Goal: Task Accomplishment & Management: Manage account settings

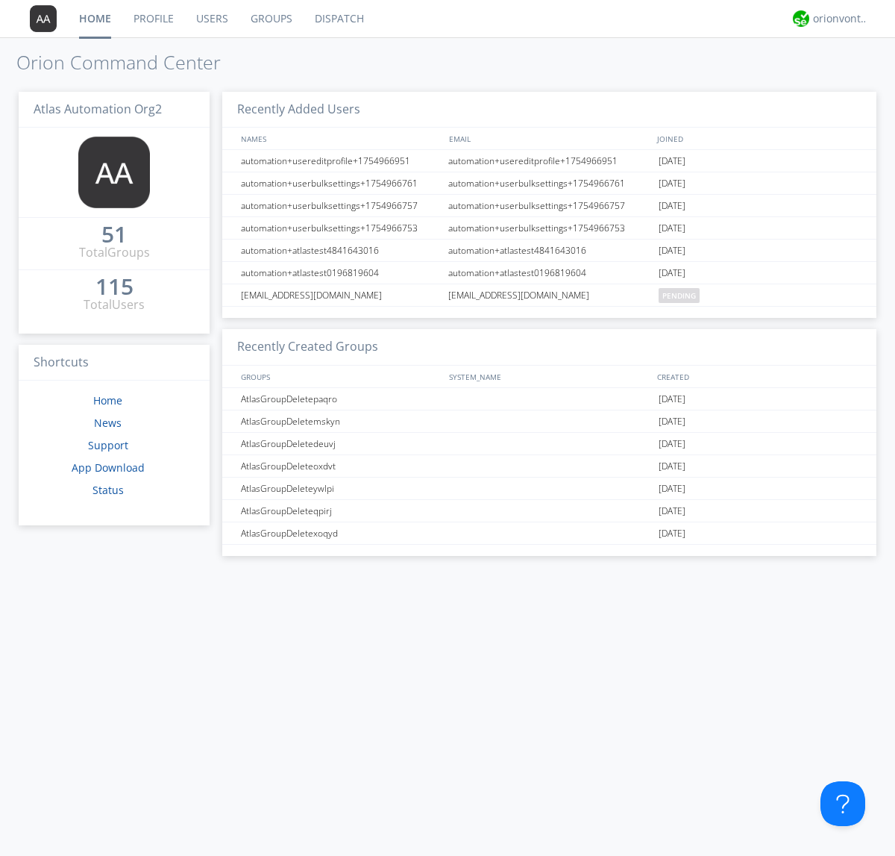
click at [211, 19] on link "Users" at bounding box center [212, 18] width 54 height 37
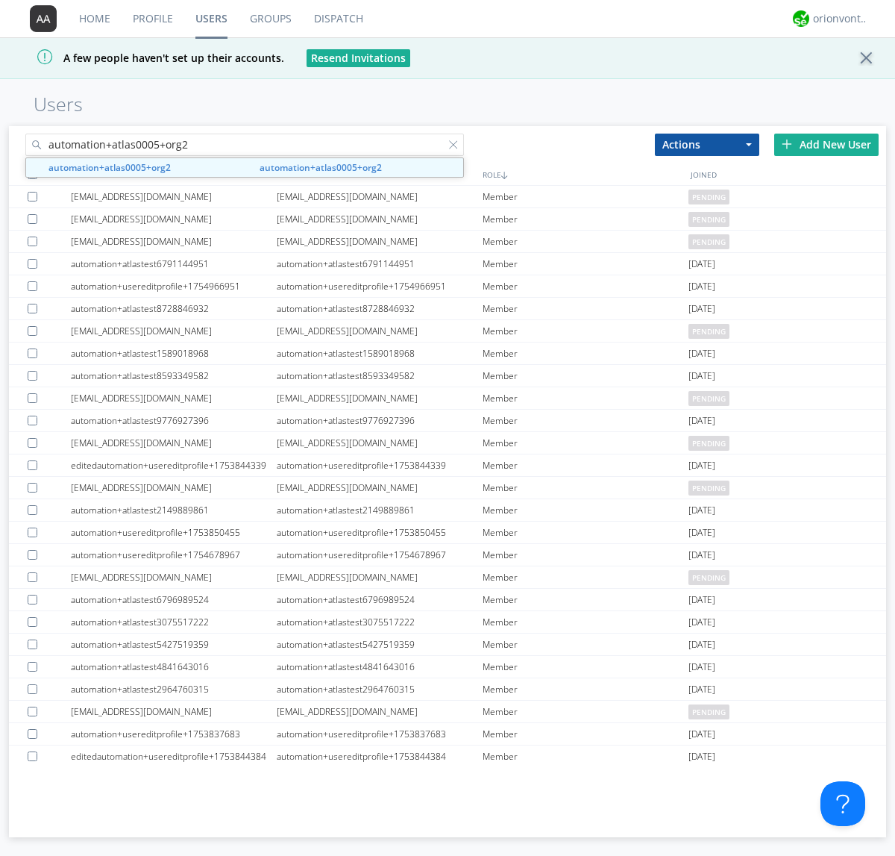
type input "automation+atlas0005+org2"
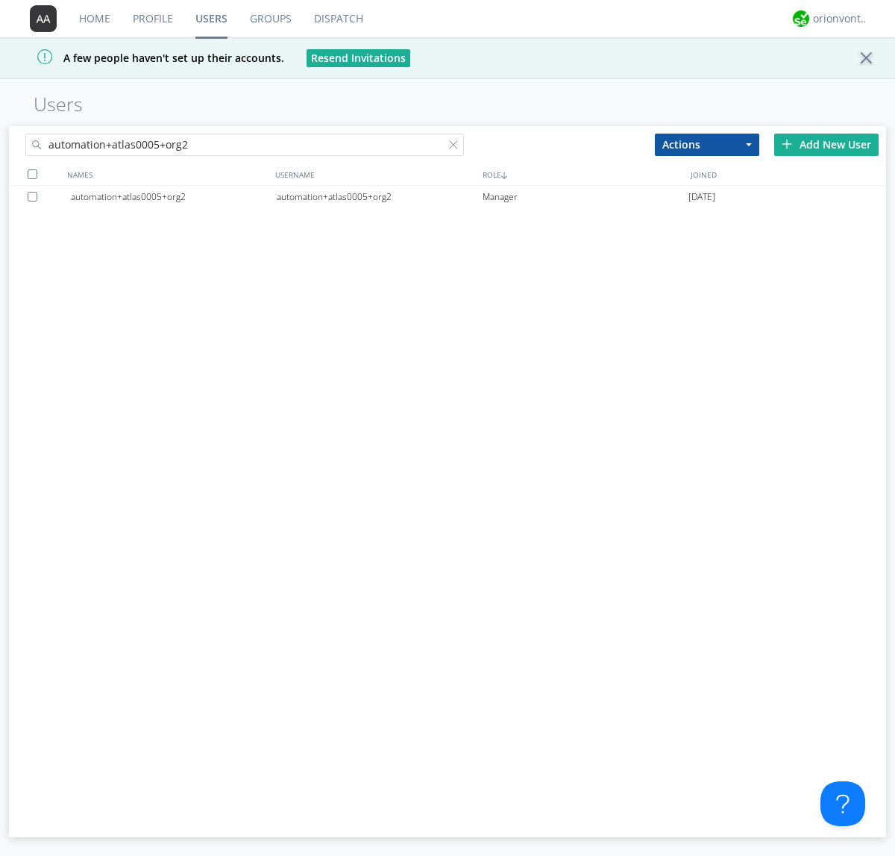
click at [379, 196] on div "automation+atlas0005+org2" at bounding box center [380, 197] width 206 height 22
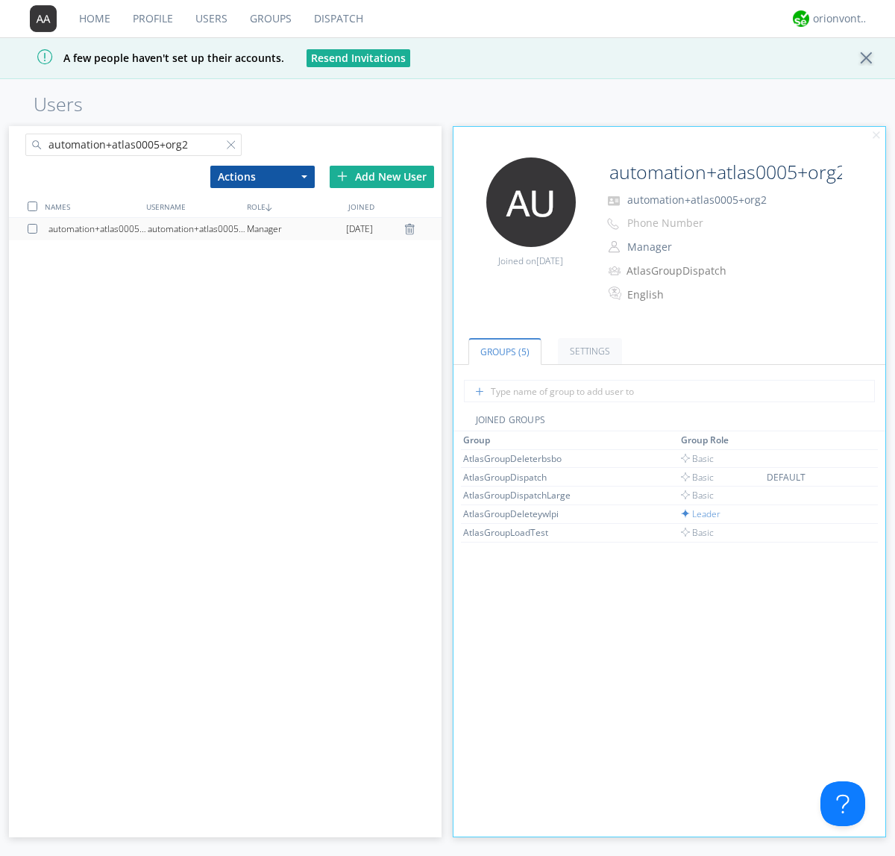
click at [588, 351] on link "Settings" at bounding box center [590, 351] width 64 height 26
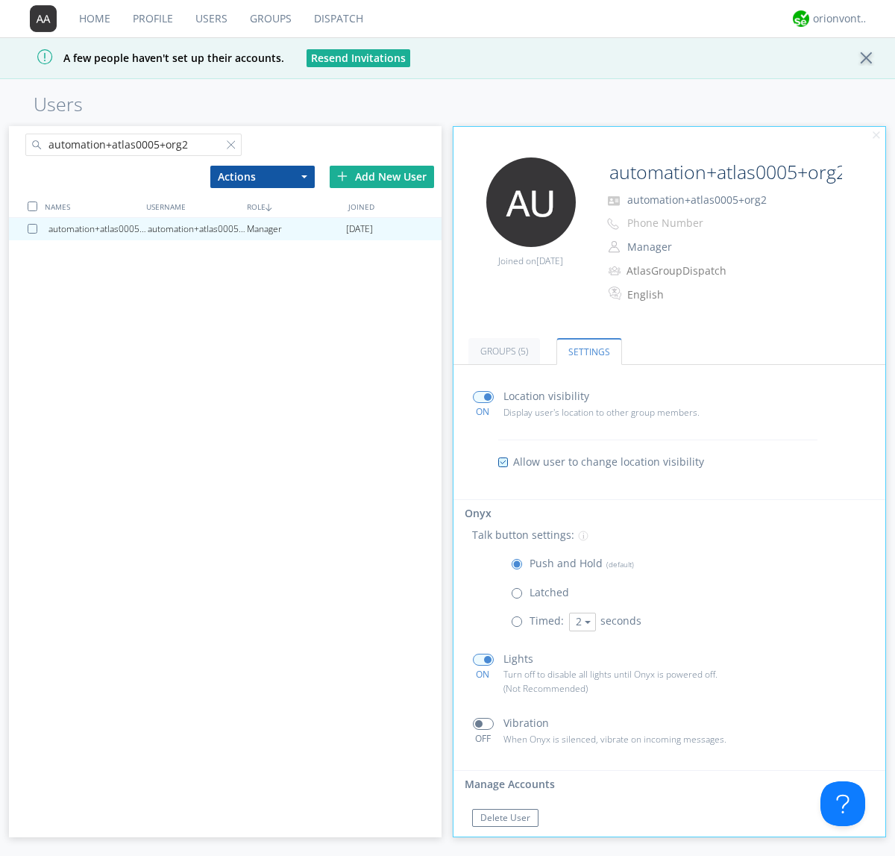
click at [520, 624] on span at bounding box center [520, 624] width 19 height 19
click at [0, 0] on input "radio" at bounding box center [0, 0] width 0 height 0
click at [580, 621] on button "2" at bounding box center [582, 621] width 27 height 19
click at [0, 0] on link "5" at bounding box center [0, 0] width 0 height 0
click at [580, 621] on button "5" at bounding box center [582, 621] width 27 height 19
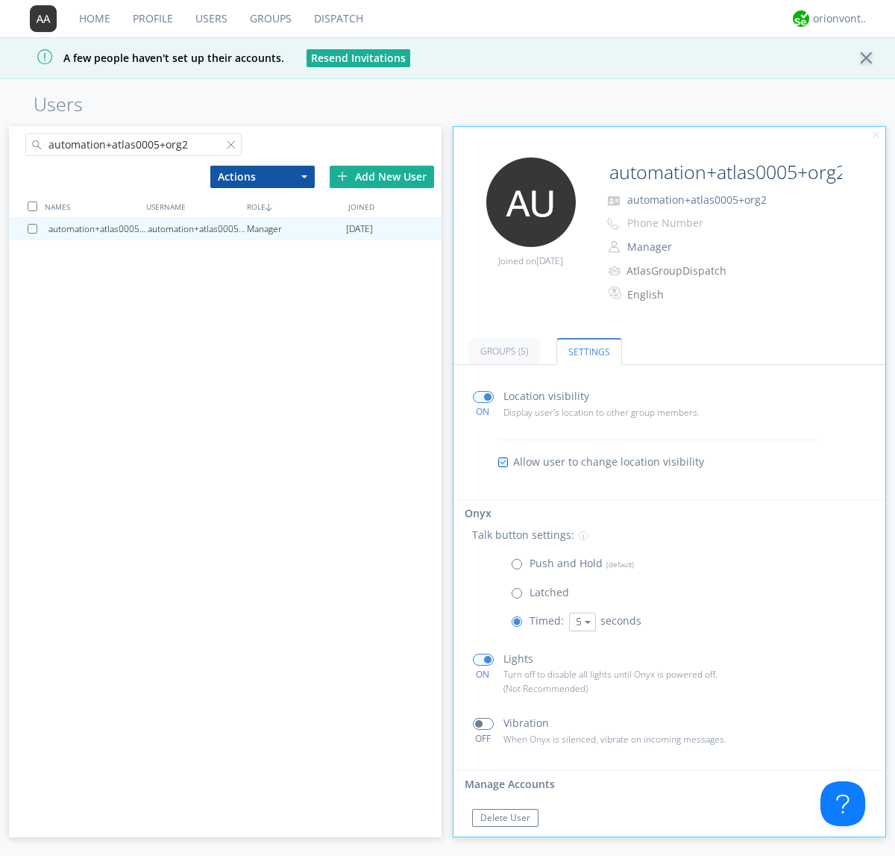
click at [0, 0] on link "3" at bounding box center [0, 0] width 0 height 0
click at [520, 567] on span at bounding box center [520, 567] width 19 height 19
click at [0, 0] on input "radio" at bounding box center [0, 0] width 0 height 0
